Goal: Task Accomplishment & Management: Complete application form

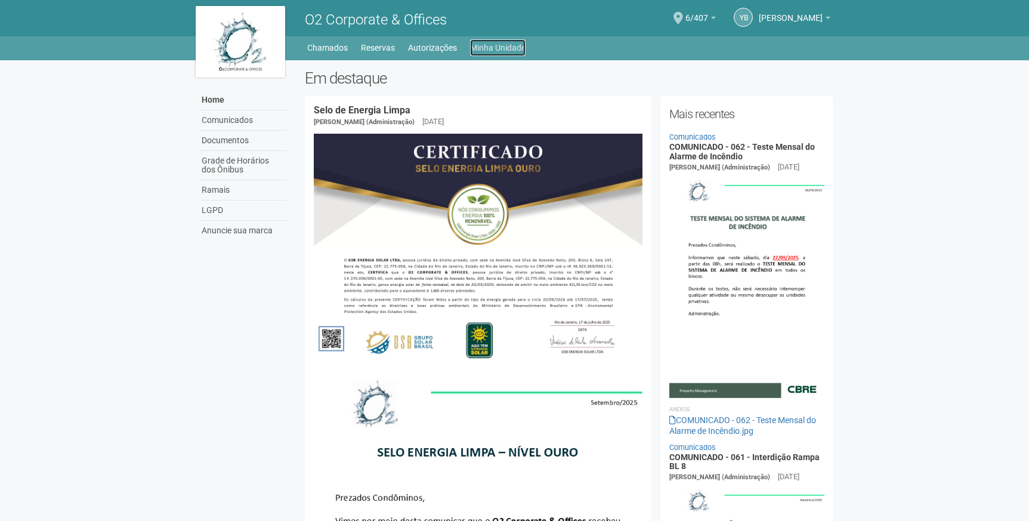
click at [485, 49] on link "Minha Unidade" at bounding box center [497, 47] width 55 height 17
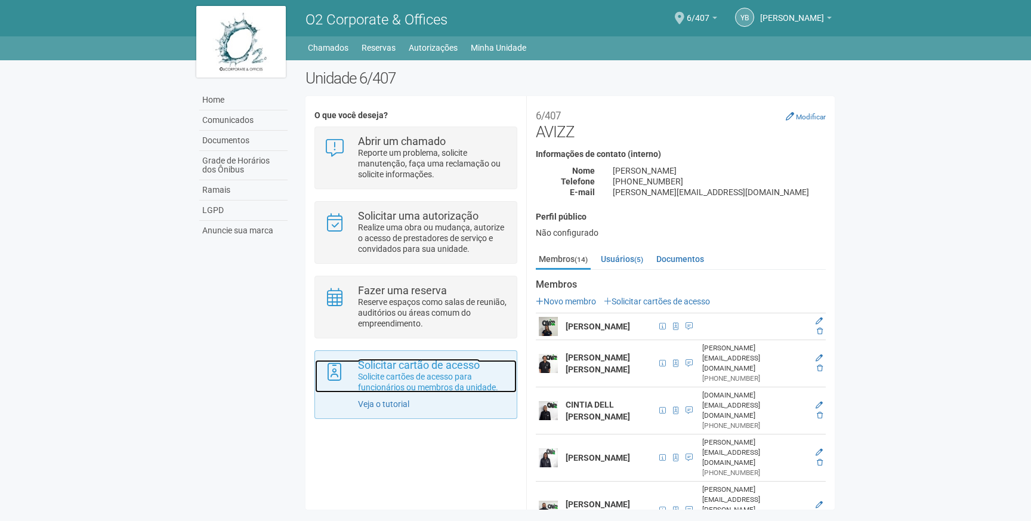
click at [442, 367] on strong "Solicitar cartão de acesso" at bounding box center [419, 365] width 122 height 13
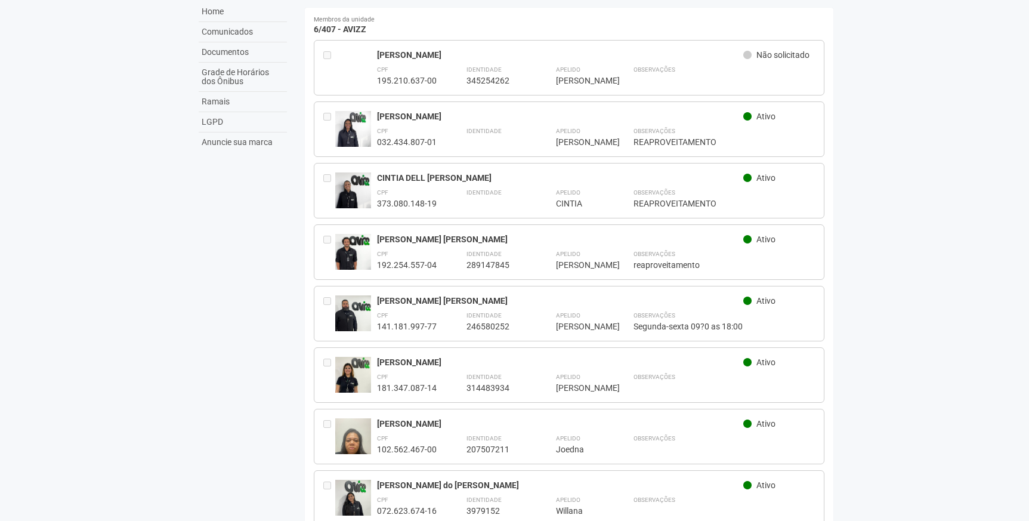
scroll to position [28, 0]
